Goal: Browse casually: Explore the website without a specific task or goal

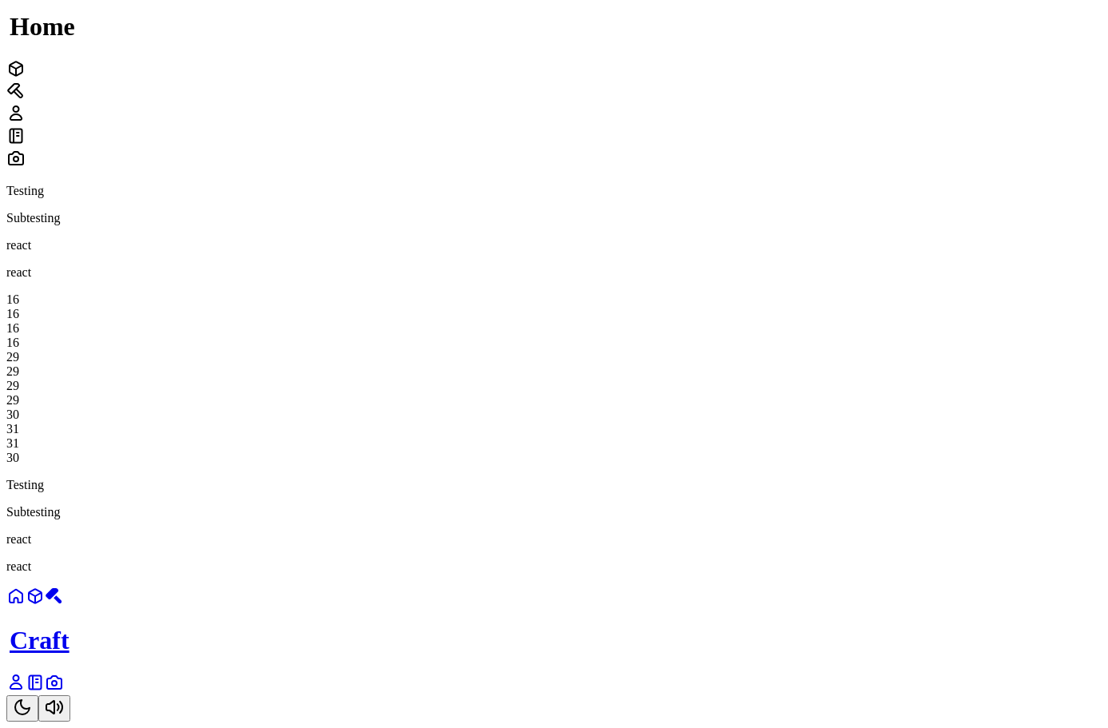
scroll to position [320, 0]
click at [596, 420] on div "16 16 16 16 29 29 29 29 34 35 35 34" at bounding box center [554, 379] width 1096 height 173
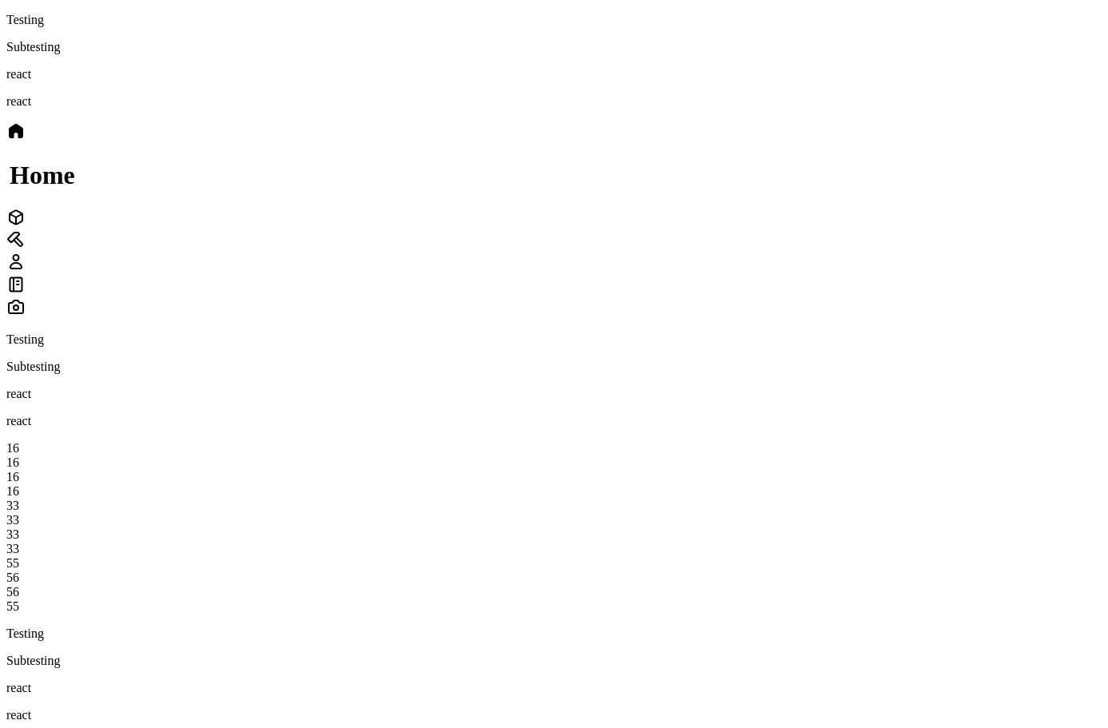
scroll to position [320, 0]
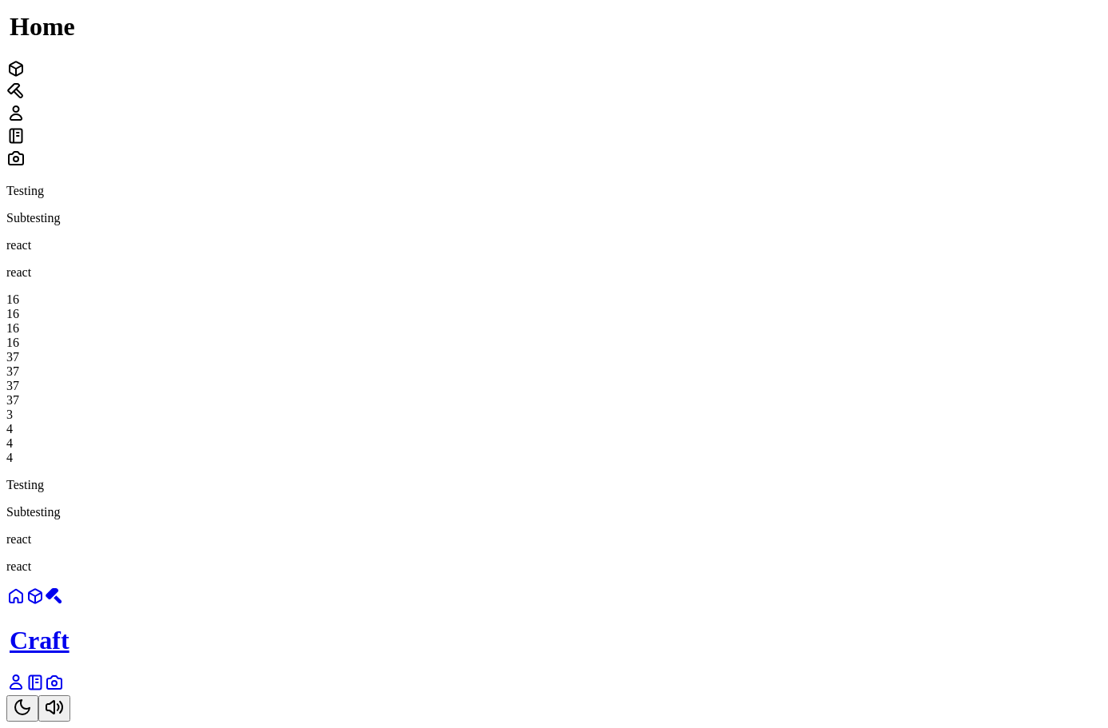
scroll to position [399, 0]
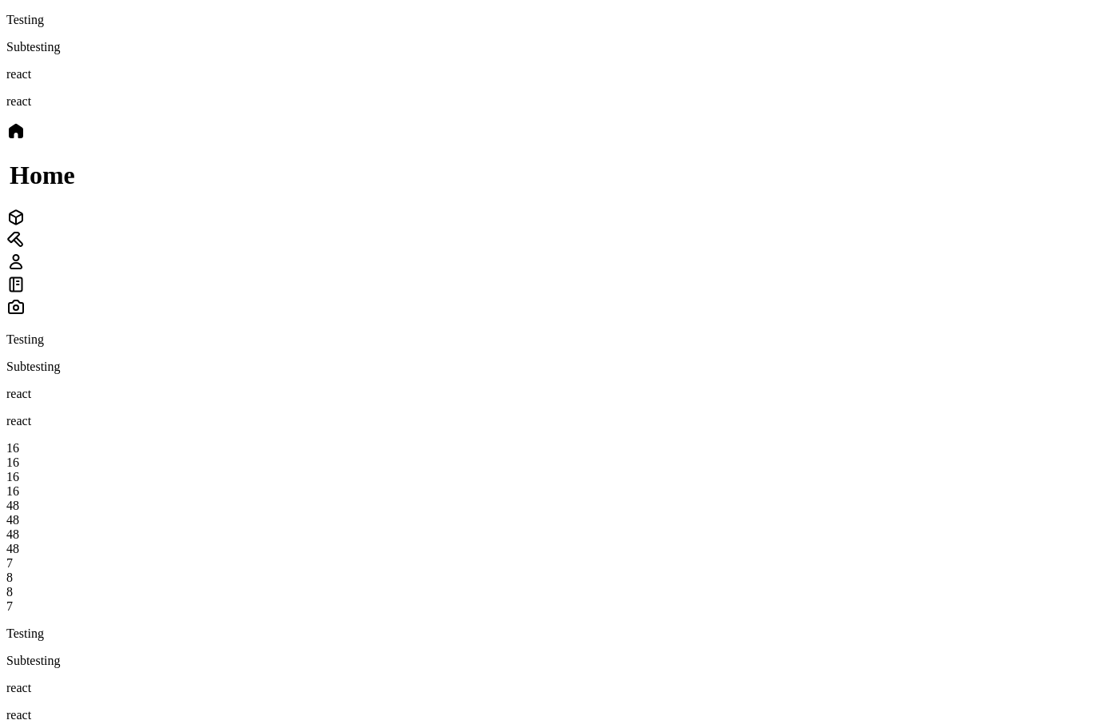
scroll to position [480, 0]
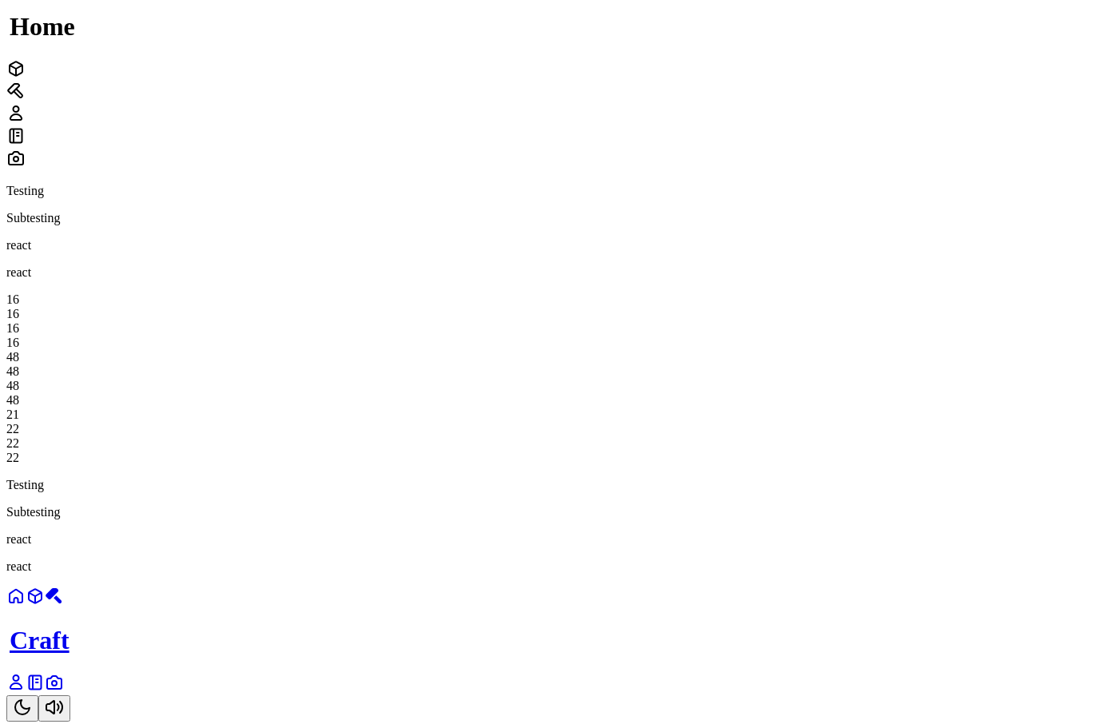
scroll to position [400, 0]
click at [166, 465] on div "Testing Subtesting react react 16 16 16 16 48 48 48 48 29 30 30 29" at bounding box center [554, 324] width 1096 height 281
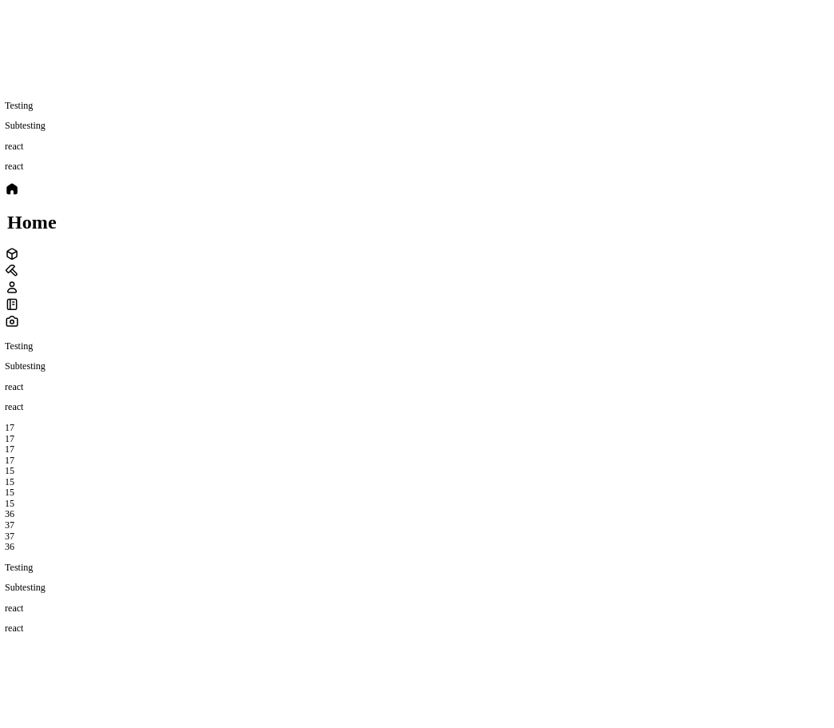
scroll to position [400, 0]
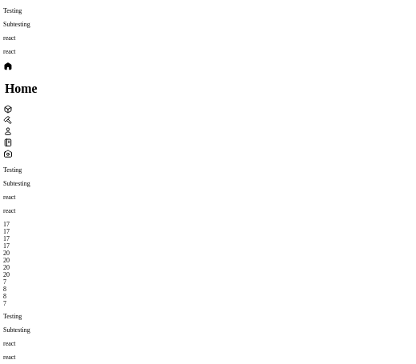
scroll to position [320, 0]
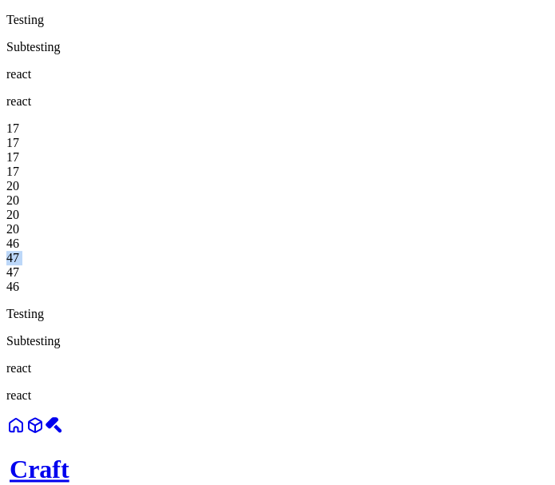
drag, startPoint x: 491, startPoint y: 145, endPoint x: 500, endPoint y: 147, distance: 9.7
click at [500, 237] on div "46 47 47 46" at bounding box center [277, 266] width 543 height 58
click at [478, 237] on div "46 47 47 47" at bounding box center [277, 266] width 543 height 58
drag, startPoint x: 483, startPoint y: 165, endPoint x: 498, endPoint y: 165, distance: 15.2
click at [498, 237] on div "47 48 48 47" at bounding box center [277, 266] width 543 height 58
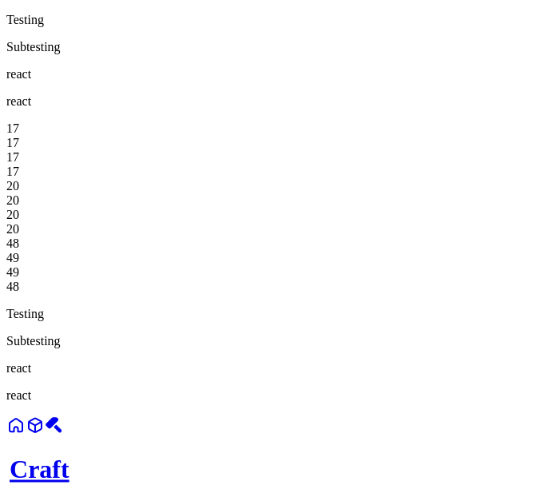
click at [491, 280] on div "48" at bounding box center [277, 287] width 543 height 14
drag, startPoint x: 483, startPoint y: 155, endPoint x: 495, endPoint y: 155, distance: 12.8
click at [495, 237] on div "48 49 49 48" at bounding box center [277, 266] width 543 height 58
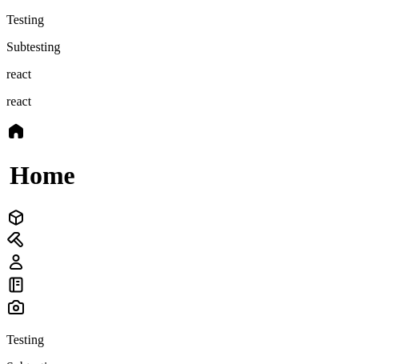
scroll to position [320, 0]
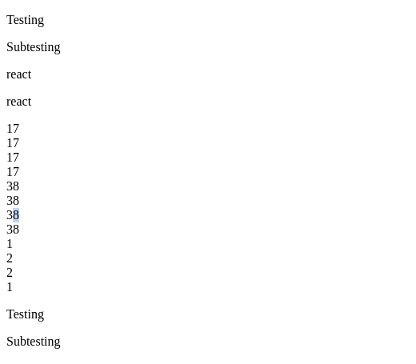
drag, startPoint x: 255, startPoint y: 142, endPoint x: 292, endPoint y: 143, distance: 36.8
click at [292, 208] on div "38" at bounding box center [207, 215] width 403 height 14
drag, startPoint x: 292, startPoint y: 145, endPoint x: 246, endPoint y: 145, distance: 45.6
click at [246, 208] on div "38" at bounding box center [207, 215] width 403 height 14
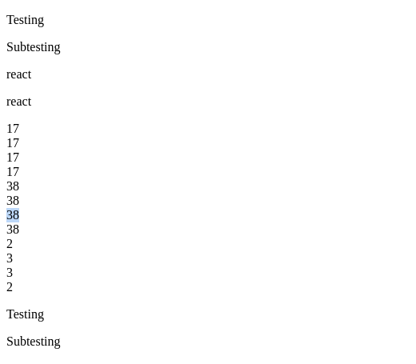
click at [246, 208] on div "38" at bounding box center [207, 215] width 403 height 14
drag, startPoint x: 243, startPoint y: 142, endPoint x: 293, endPoint y: 143, distance: 49.6
click at [293, 208] on div "42" at bounding box center [207, 215] width 403 height 14
drag, startPoint x: 281, startPoint y: 142, endPoint x: 253, endPoint y: 141, distance: 27.2
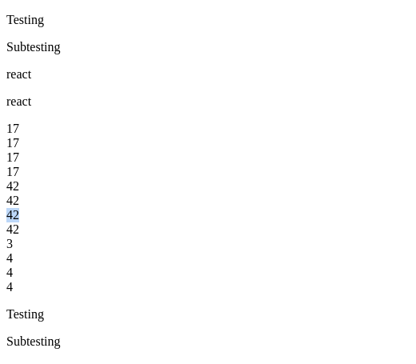
click at [253, 208] on div "42" at bounding box center [207, 215] width 403 height 14
drag, startPoint x: 249, startPoint y: 154, endPoint x: 319, endPoint y: 158, distance: 69.6
click at [319, 158] on div "17 17 17 17 43 43 43 43 3 4 4 3" at bounding box center [207, 207] width 403 height 173
click at [279, 222] on div "43" at bounding box center [207, 229] width 403 height 14
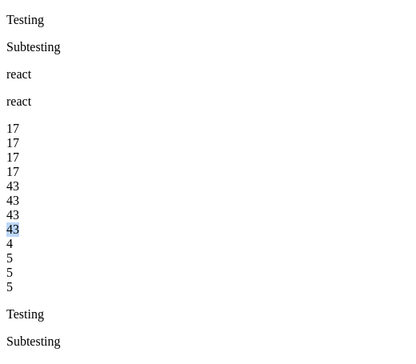
drag, startPoint x: 277, startPoint y: 161, endPoint x: 241, endPoint y: 162, distance: 36.0
click at [241, 222] on div "43" at bounding box center [207, 229] width 403 height 14
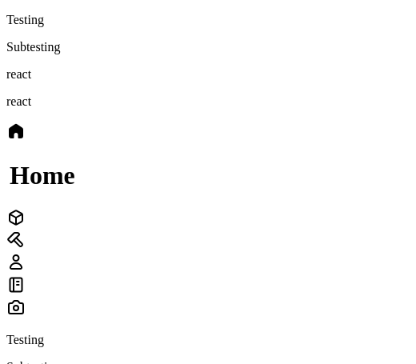
scroll to position [320, 0]
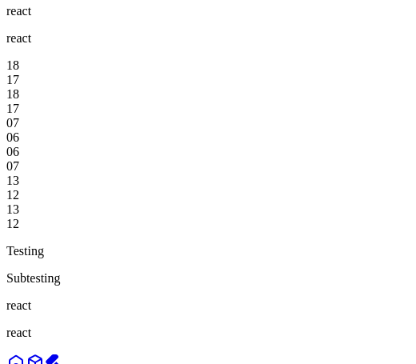
scroll to position [400, 0]
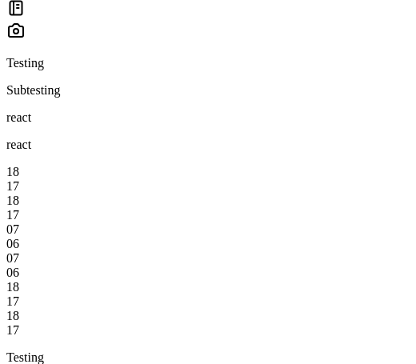
scroll to position [280, 0]
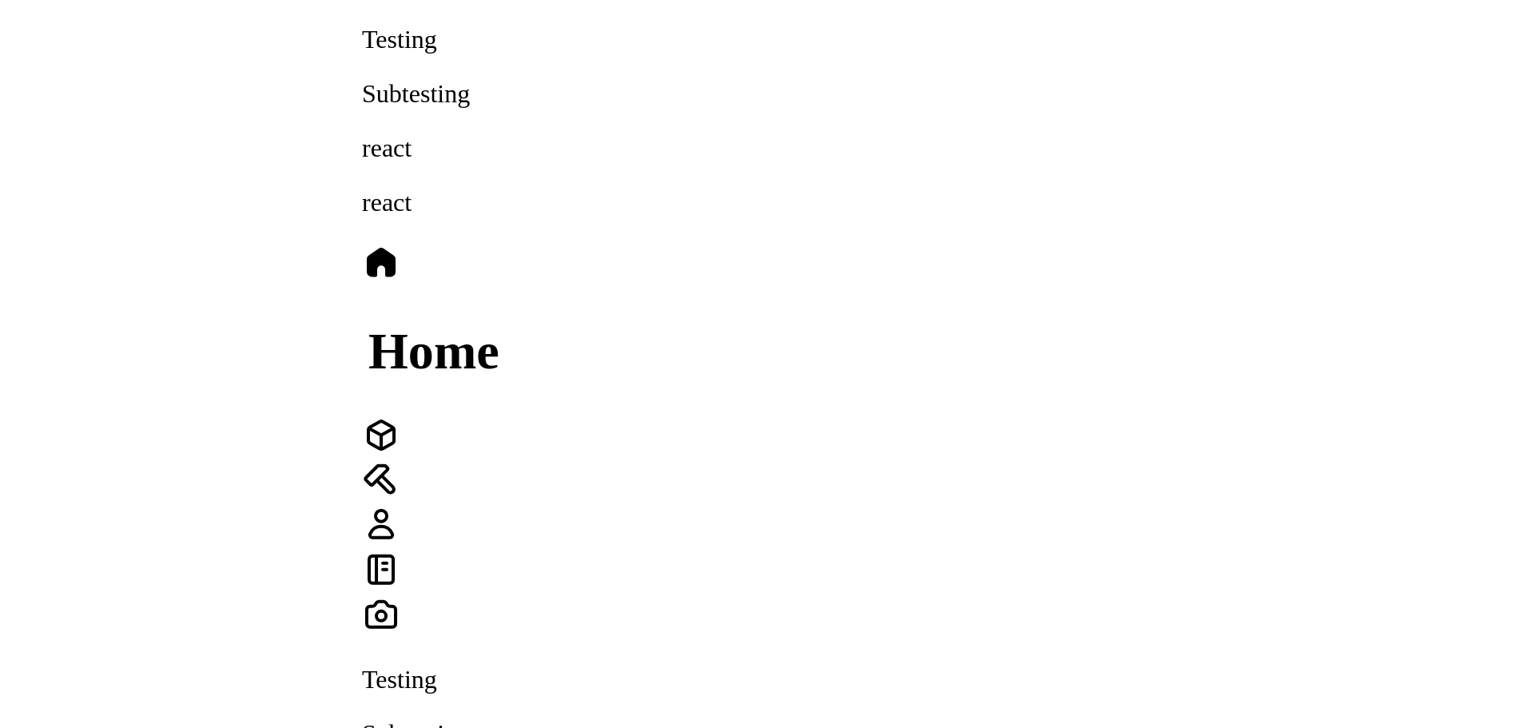
scroll to position [320, 0]
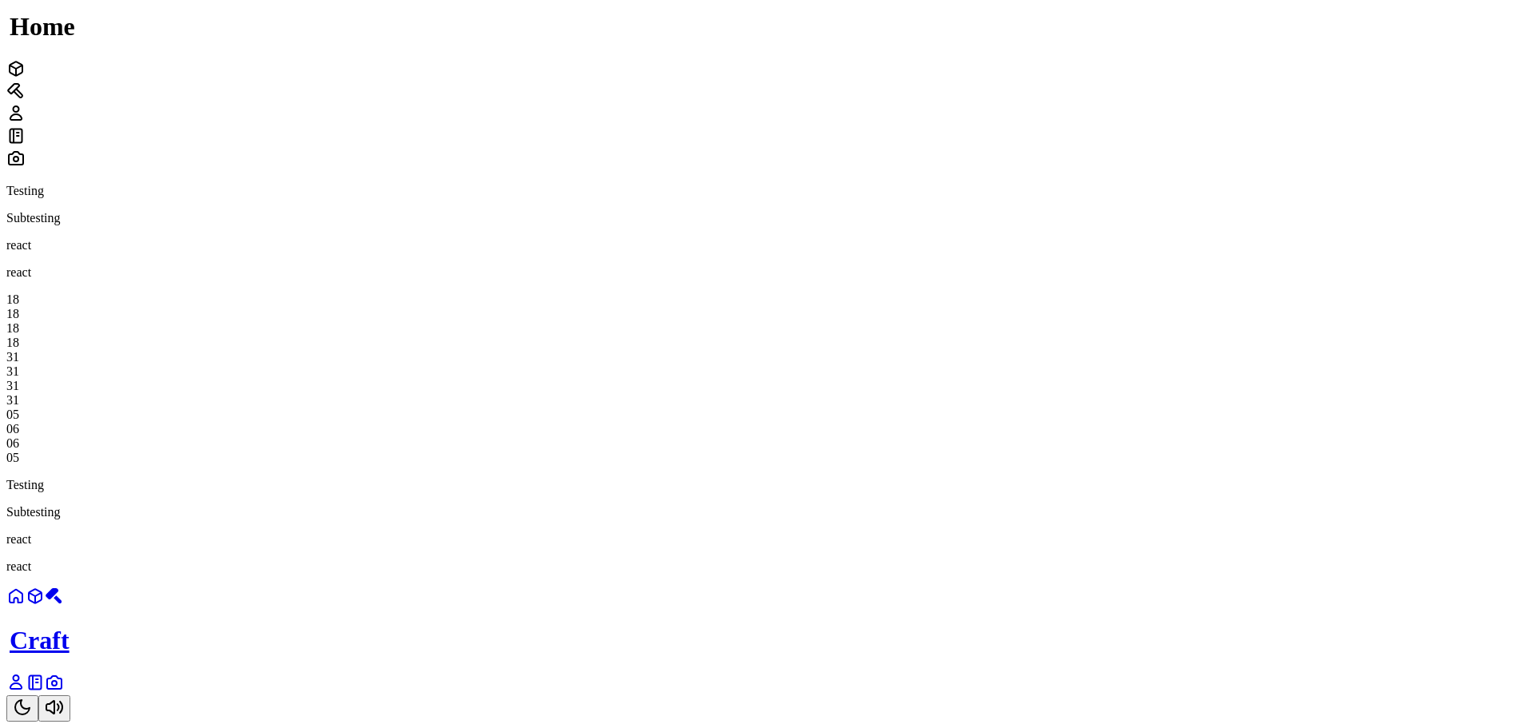
scroll to position [400, 0]
click at [449, 317] on div "Testing Subtesting react react 18 18 18 18 46 46 46 46 20 21 21 20" at bounding box center [765, 324] width 1518 height 281
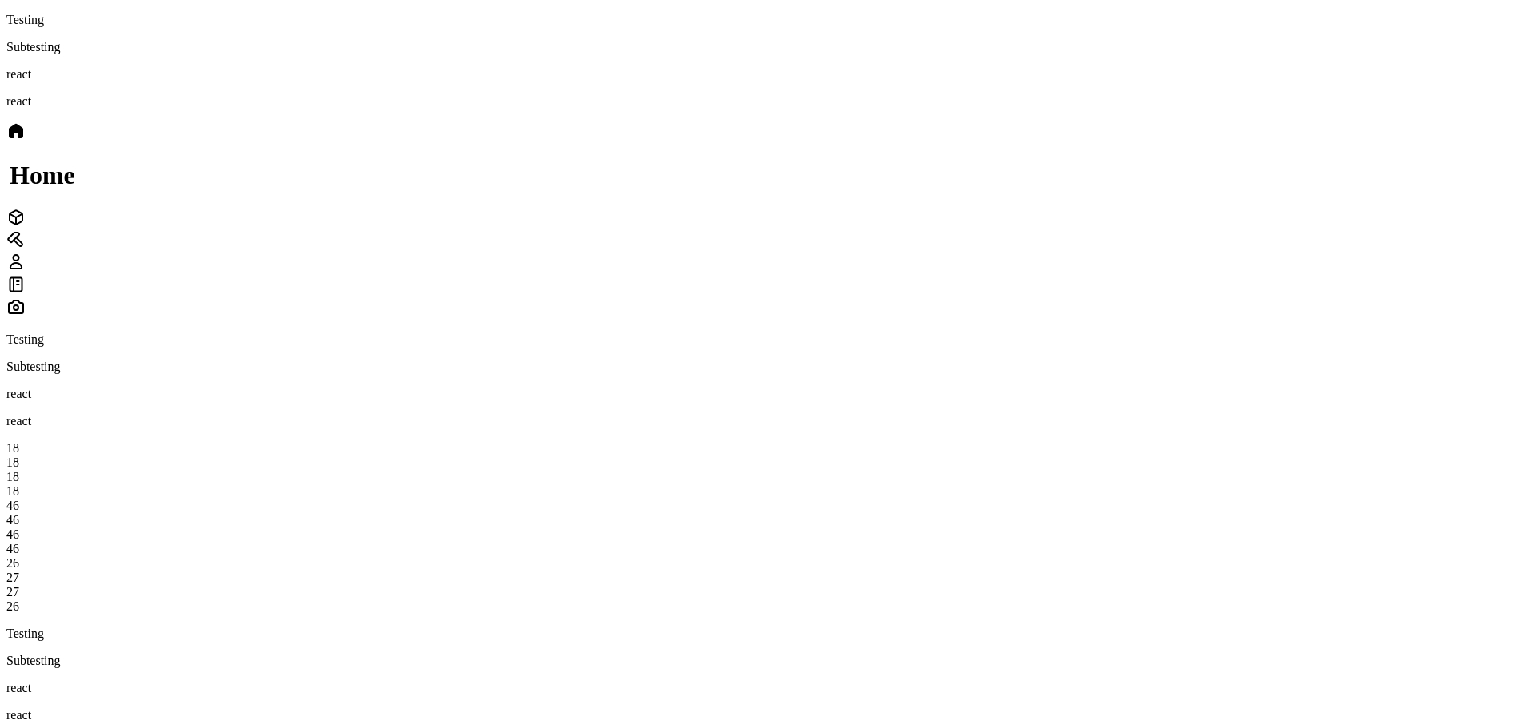
scroll to position [400, 0]
